Goal: Task Accomplishment & Management: Manage account settings

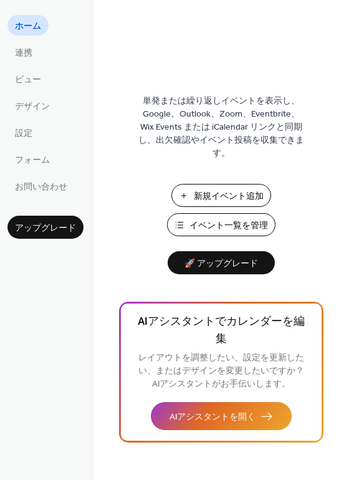
click at [247, 228] on span "イベント一覧を管理" at bounding box center [228, 225] width 79 height 13
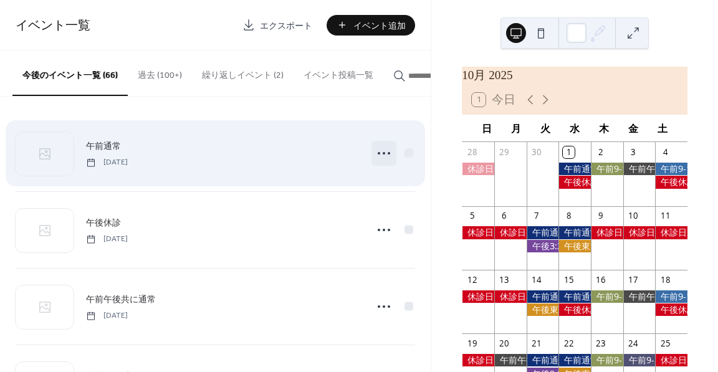
click at [376, 158] on icon at bounding box center [384, 153] width 20 height 20
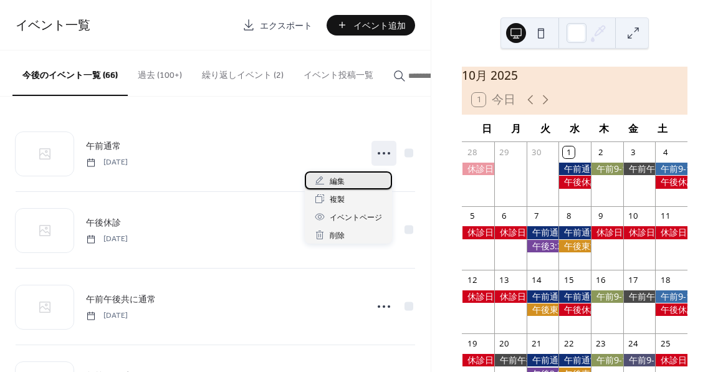
click at [356, 179] on div "編集" at bounding box center [348, 180] width 87 height 18
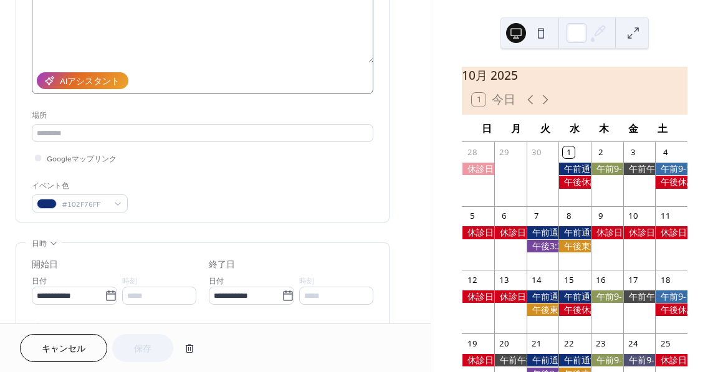
scroll to position [187, 0]
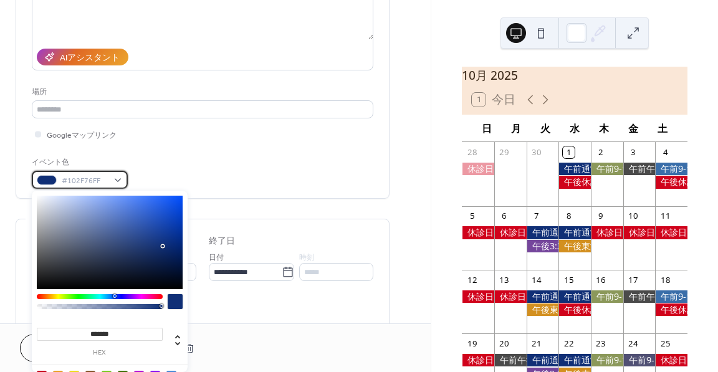
click at [100, 182] on span "#102F76FF" at bounding box center [85, 180] width 46 height 13
drag, startPoint x: 136, startPoint y: 335, endPoint x: 61, endPoint y: 328, distance: 75.1
click at [61, 328] on input "*******" at bounding box center [100, 334] width 126 height 13
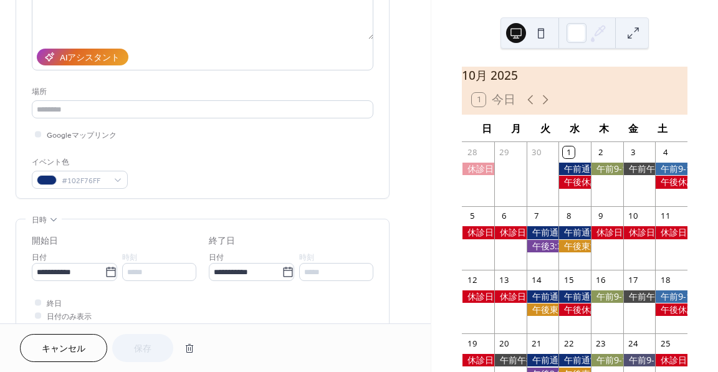
drag, startPoint x: 80, startPoint y: 352, endPoint x: 179, endPoint y: 259, distance: 135.8
click at [80, 352] on span "キャンセル" at bounding box center [64, 349] width 44 height 13
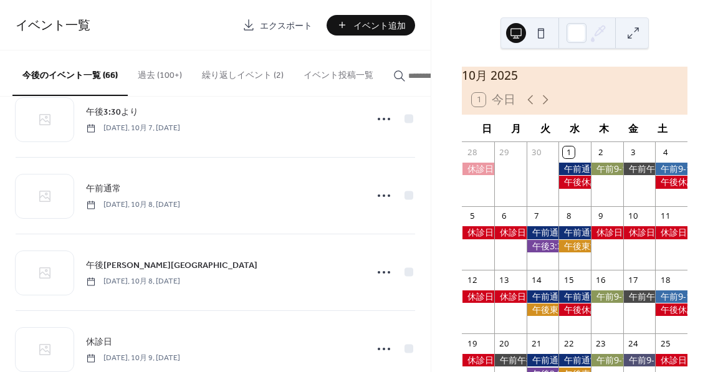
scroll to position [561, 0]
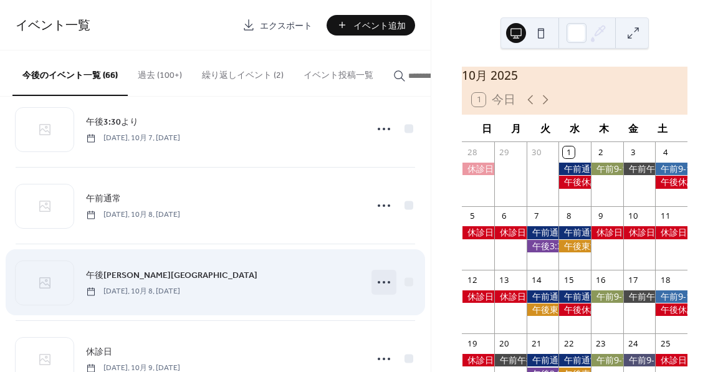
click at [381, 280] on icon at bounding box center [384, 282] width 20 height 20
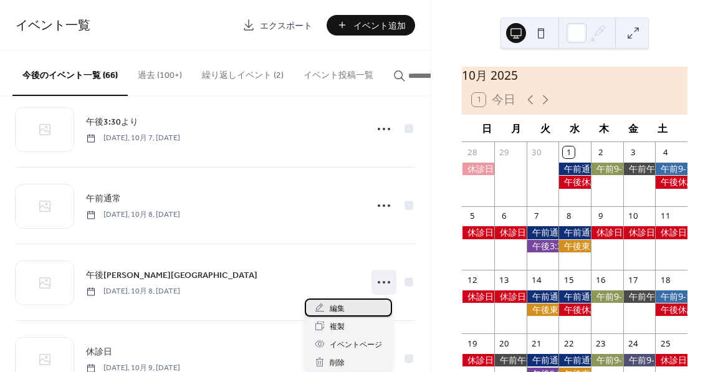
click at [344, 304] on span "編集" at bounding box center [337, 308] width 15 height 13
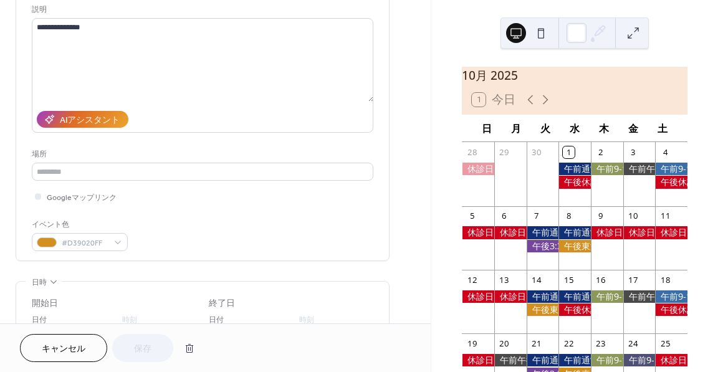
scroll to position [187, 0]
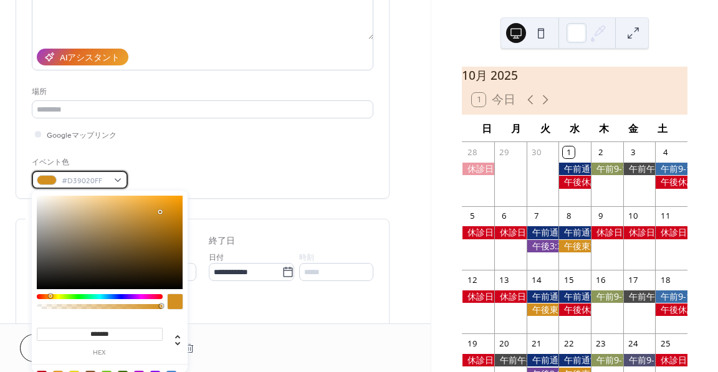
click at [91, 181] on span "#D39020FF" at bounding box center [85, 180] width 46 height 13
click at [131, 335] on input "*******" at bounding box center [100, 334] width 126 height 13
